Goal: Find specific page/section: Find specific page/section

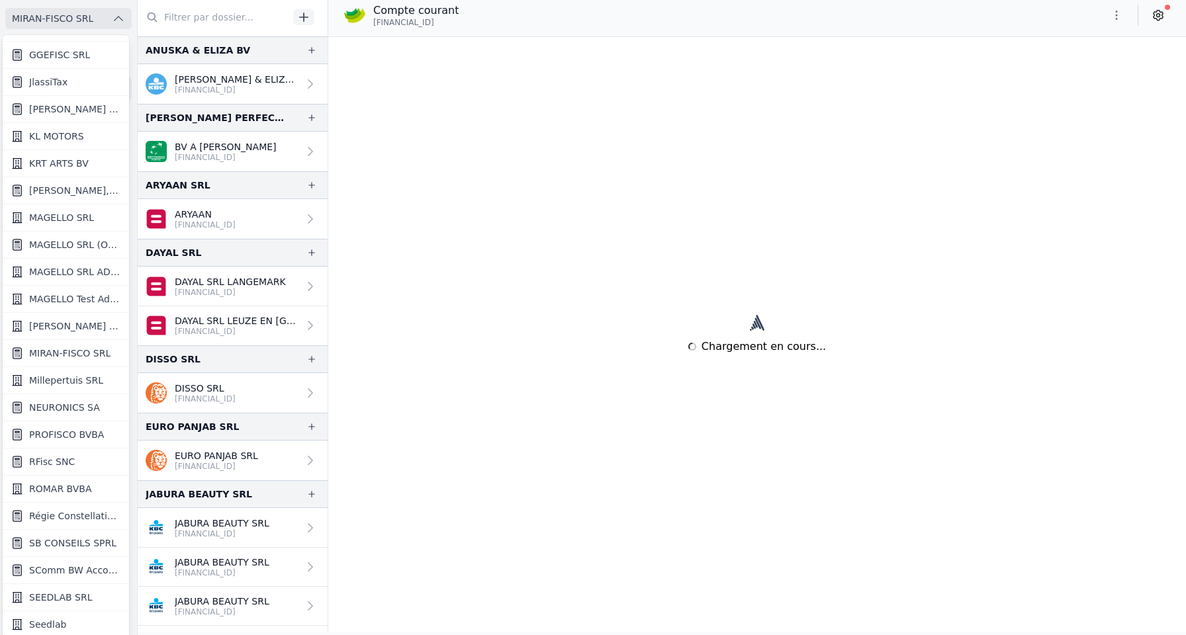
scroll to position [913, 0]
click at [81, 278] on span "[PERSON_NAME] SRL" at bounding box center [75, 274] width 92 height 13
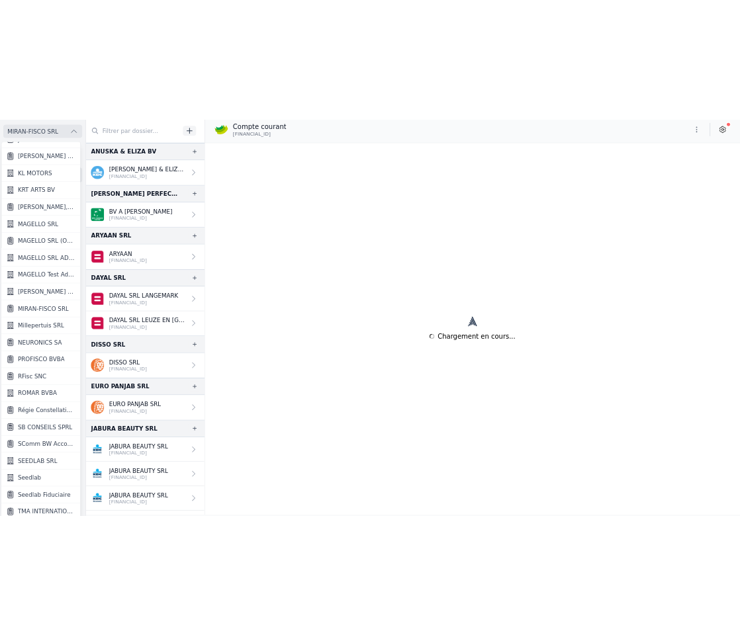
scroll to position [0, 0]
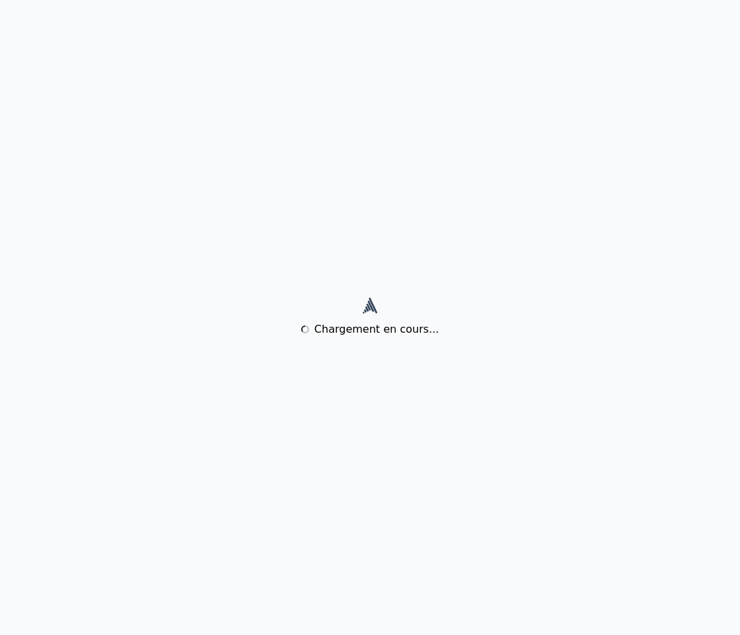
click at [666, 249] on div "Chargement en cours..." at bounding box center [370, 317] width 740 height 635
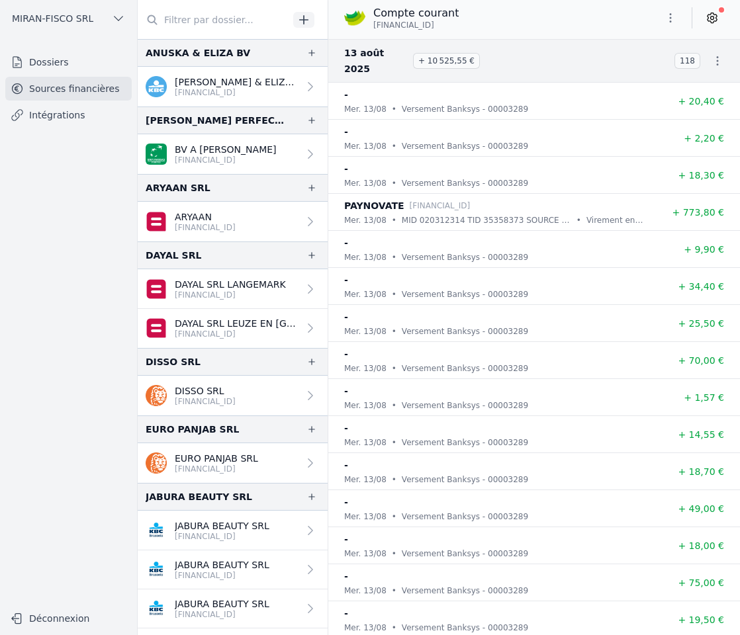
click at [111, 17] on button "MIRAN-FISCO SRL" at bounding box center [68, 18] width 126 height 21
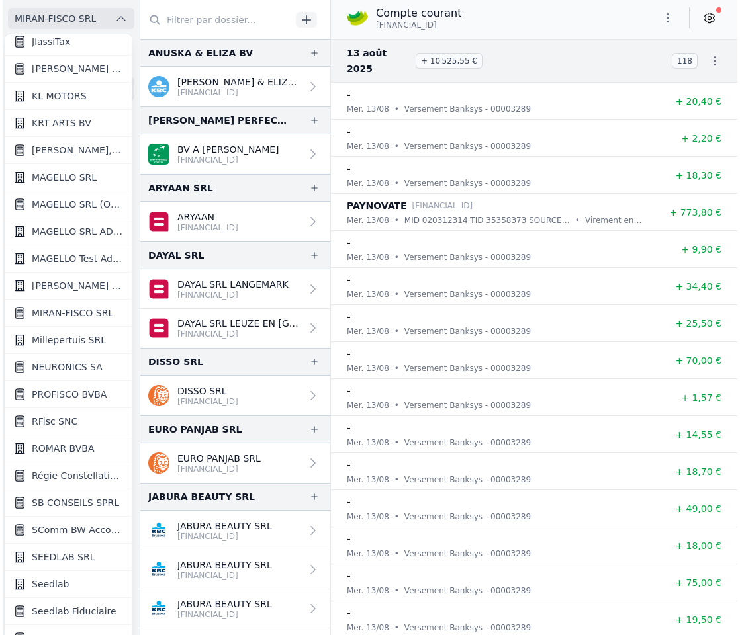
scroll to position [902, 0]
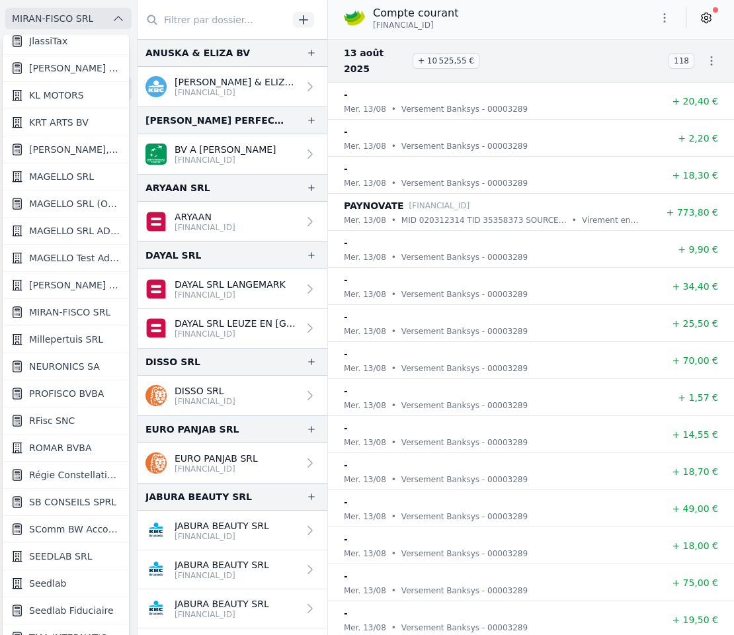
click at [83, 311] on span "MIRAN-FISCO SRL" at bounding box center [69, 312] width 81 height 13
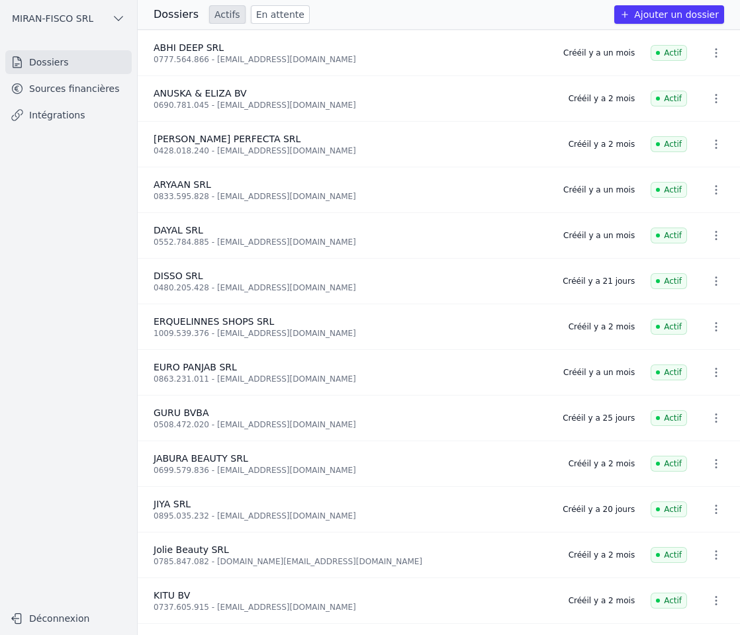
click at [270, 15] on link "En attente" at bounding box center [280, 14] width 59 height 19
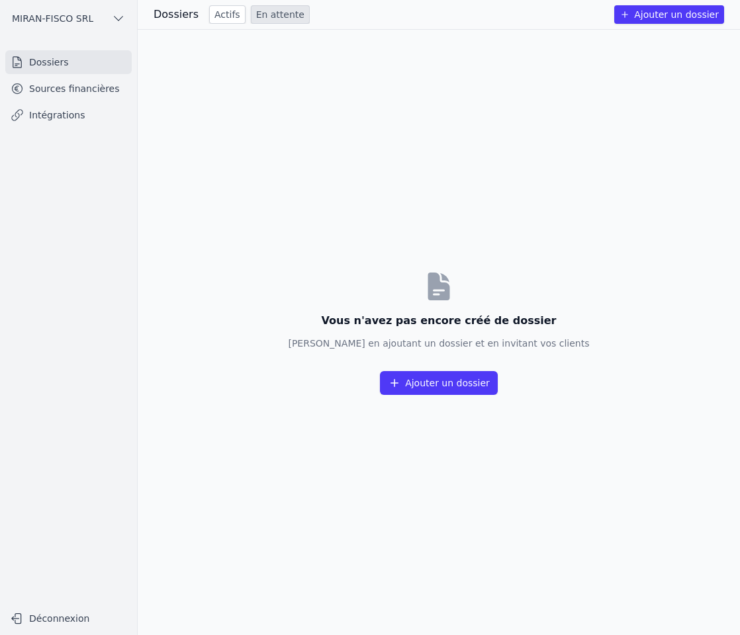
click at [223, 19] on link "Actifs" at bounding box center [227, 14] width 36 height 19
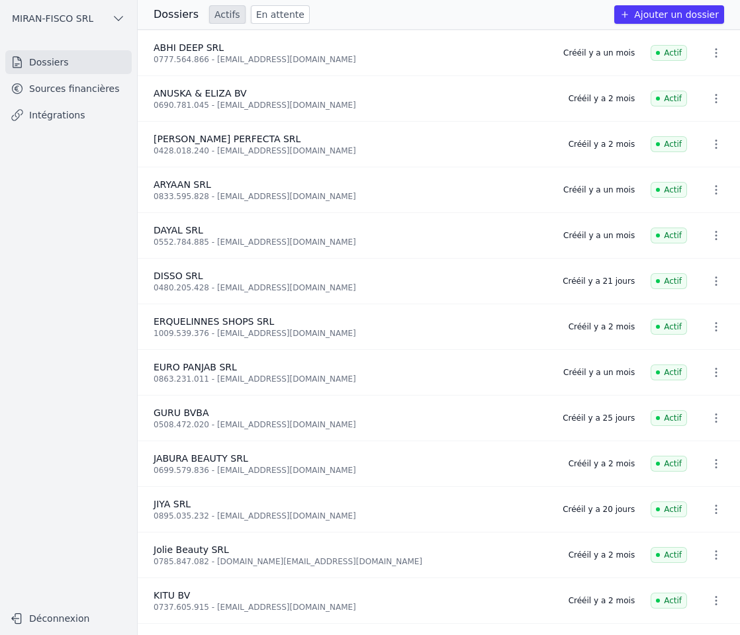
click at [97, 87] on link "Sources financières" at bounding box center [68, 89] width 126 height 24
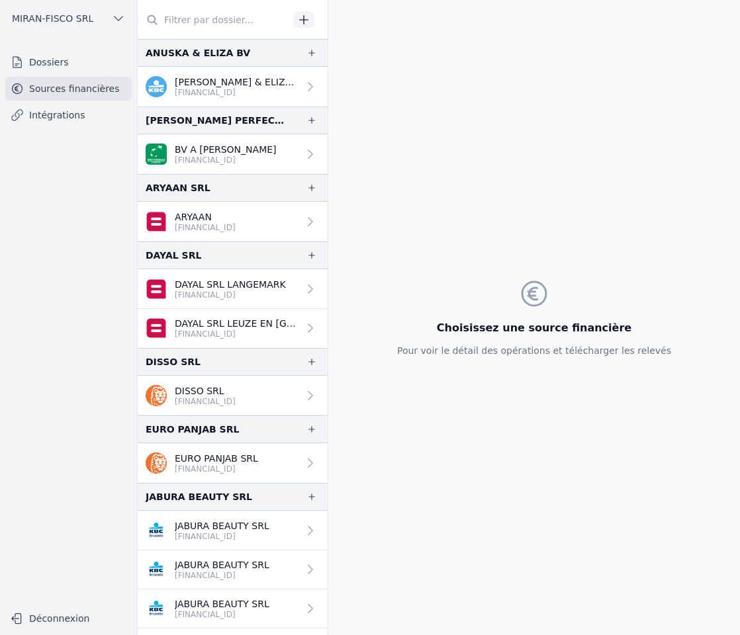
click at [89, 15] on span "MIRAN-FISCO SRL" at bounding box center [52, 18] width 81 height 13
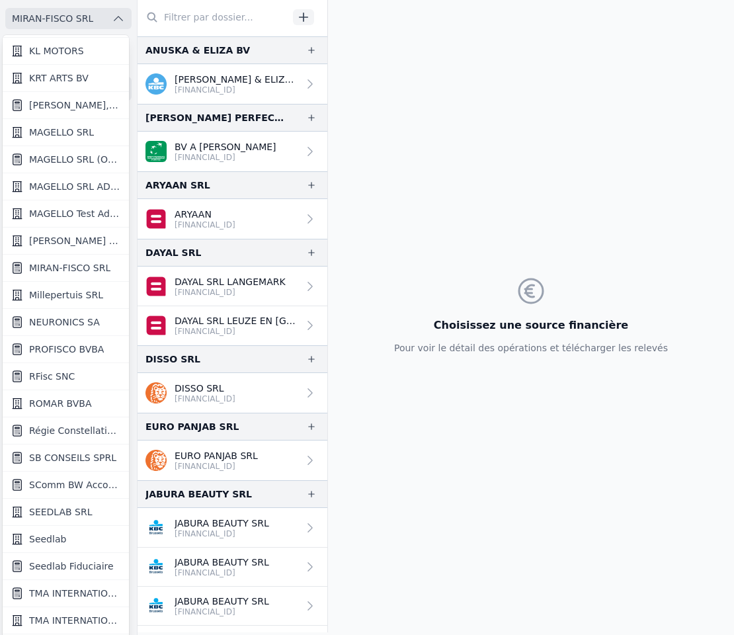
scroll to position [941, 0]
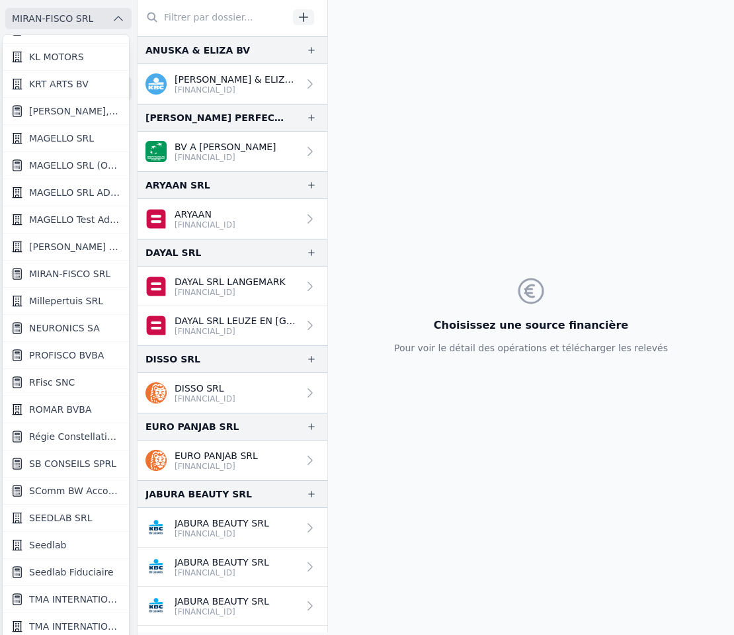
click at [89, 19] on div at bounding box center [367, 317] width 734 height 635
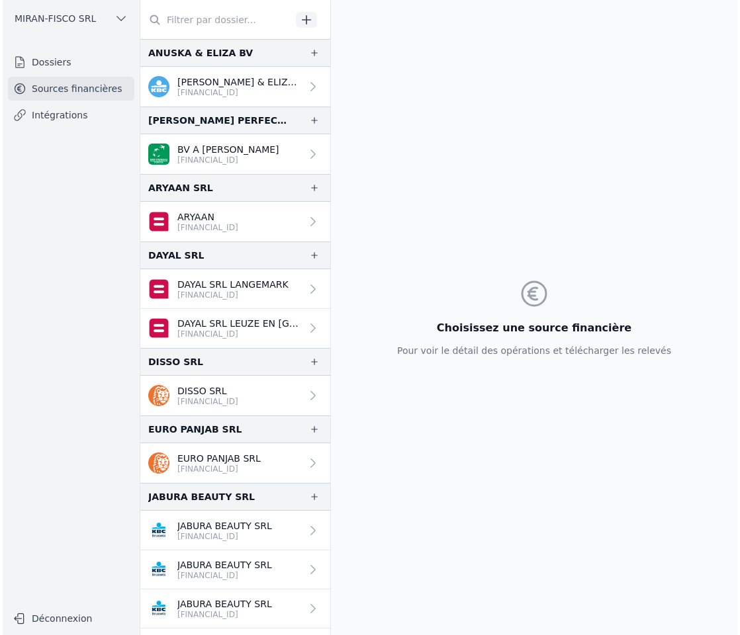
scroll to position [0, 0]
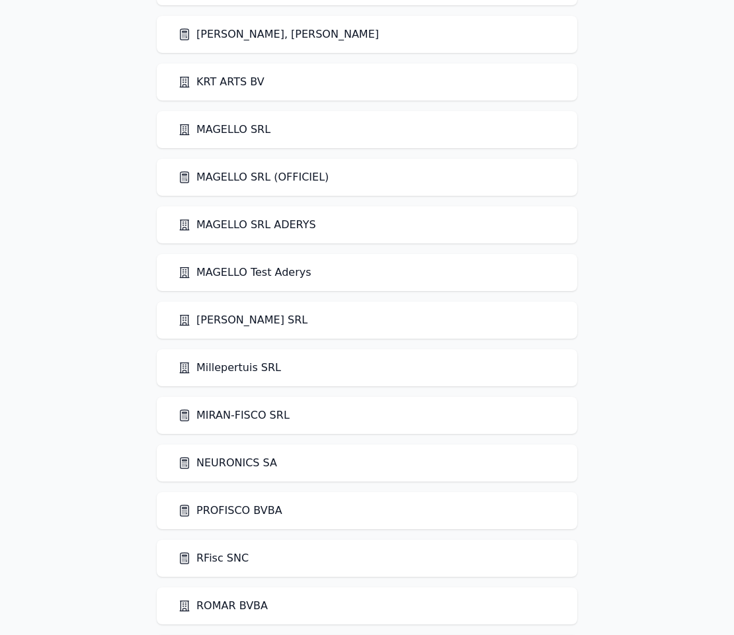
scroll to position [1764, 0]
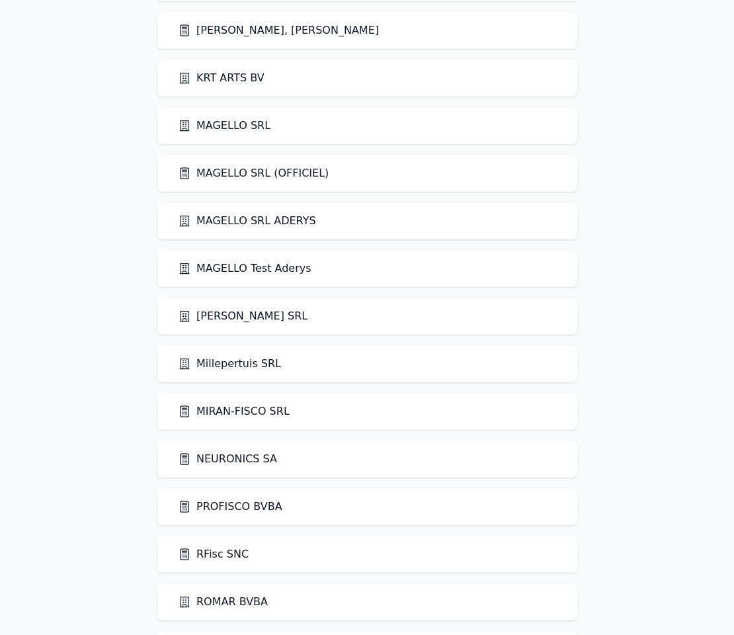
click at [234, 315] on link "[PERSON_NAME] SRL" at bounding box center [243, 316] width 130 height 16
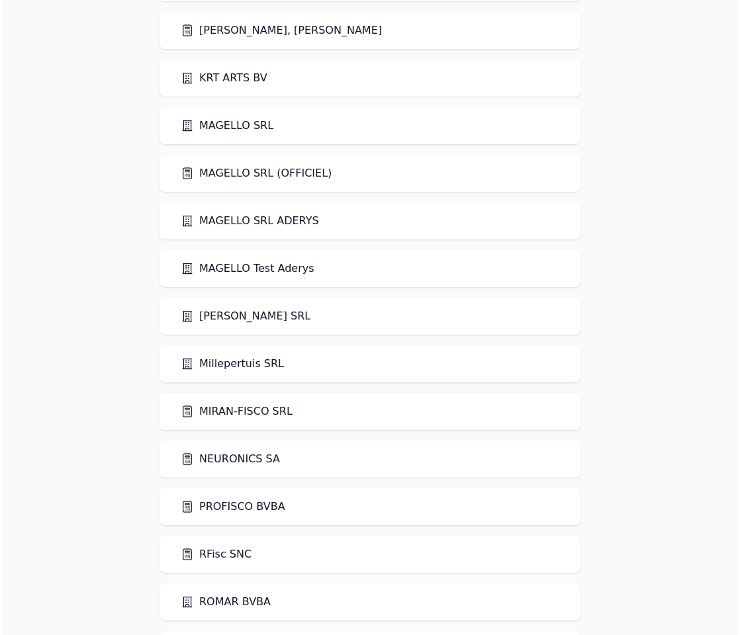
scroll to position [0, 0]
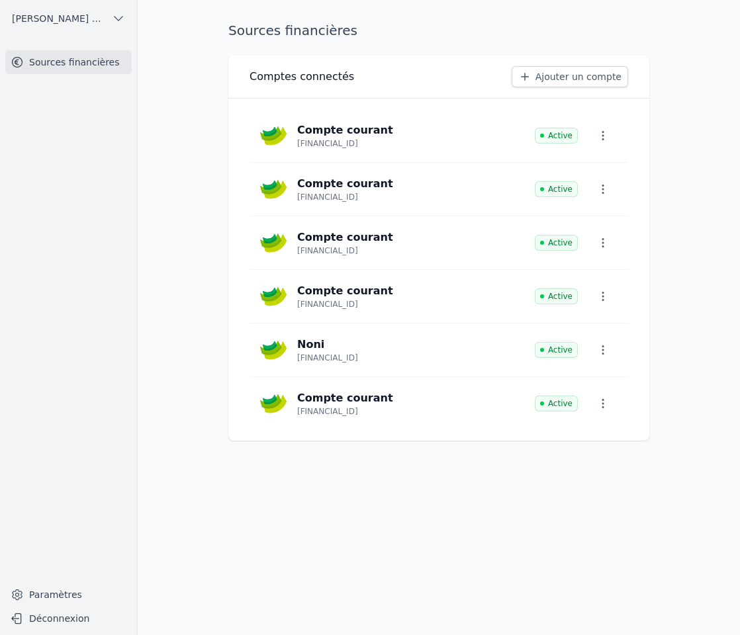
click at [412, 403] on link "Compte courant BE33 7512 1132 4846 Active" at bounding box center [438, 403] width 378 height 53
